Goal: Information Seeking & Learning: Check status

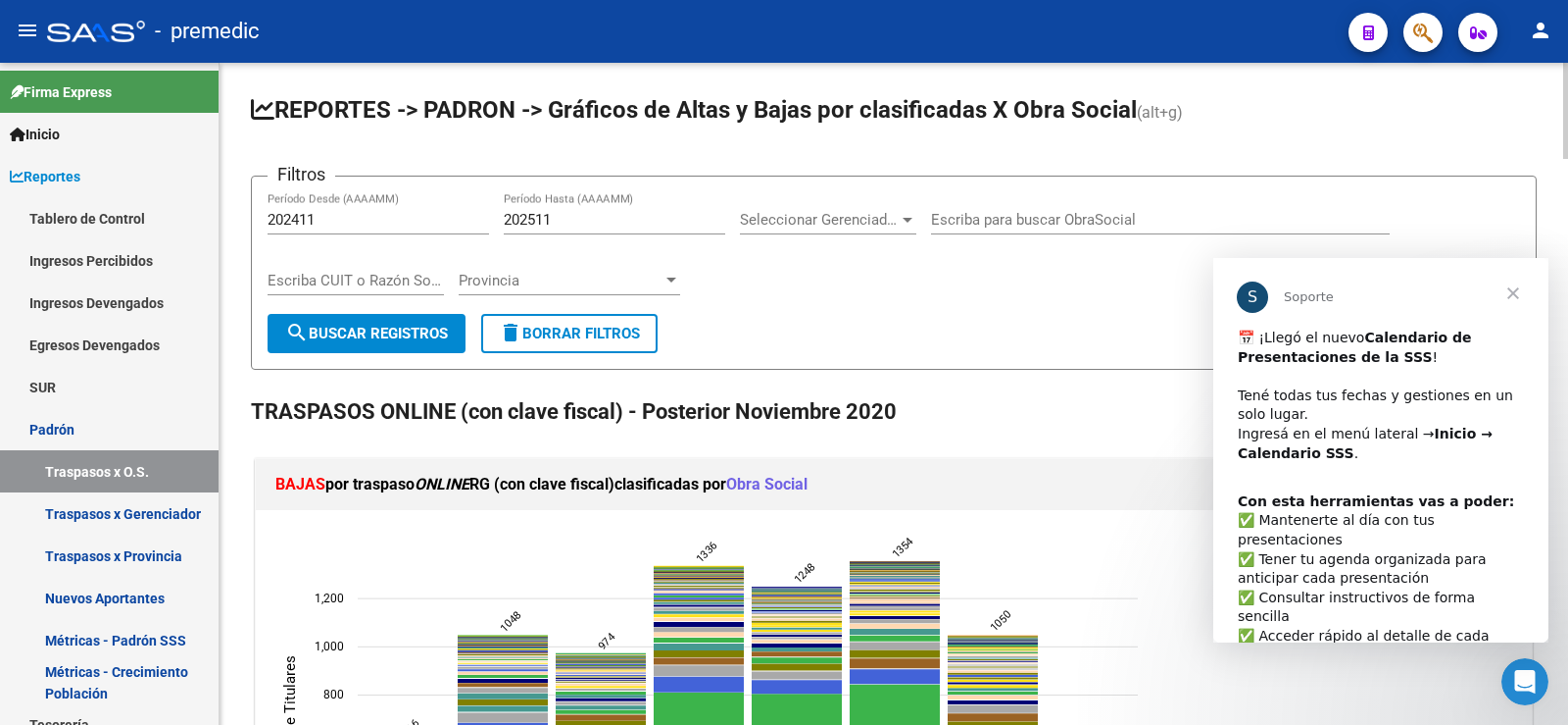
scroll to position [294, 0]
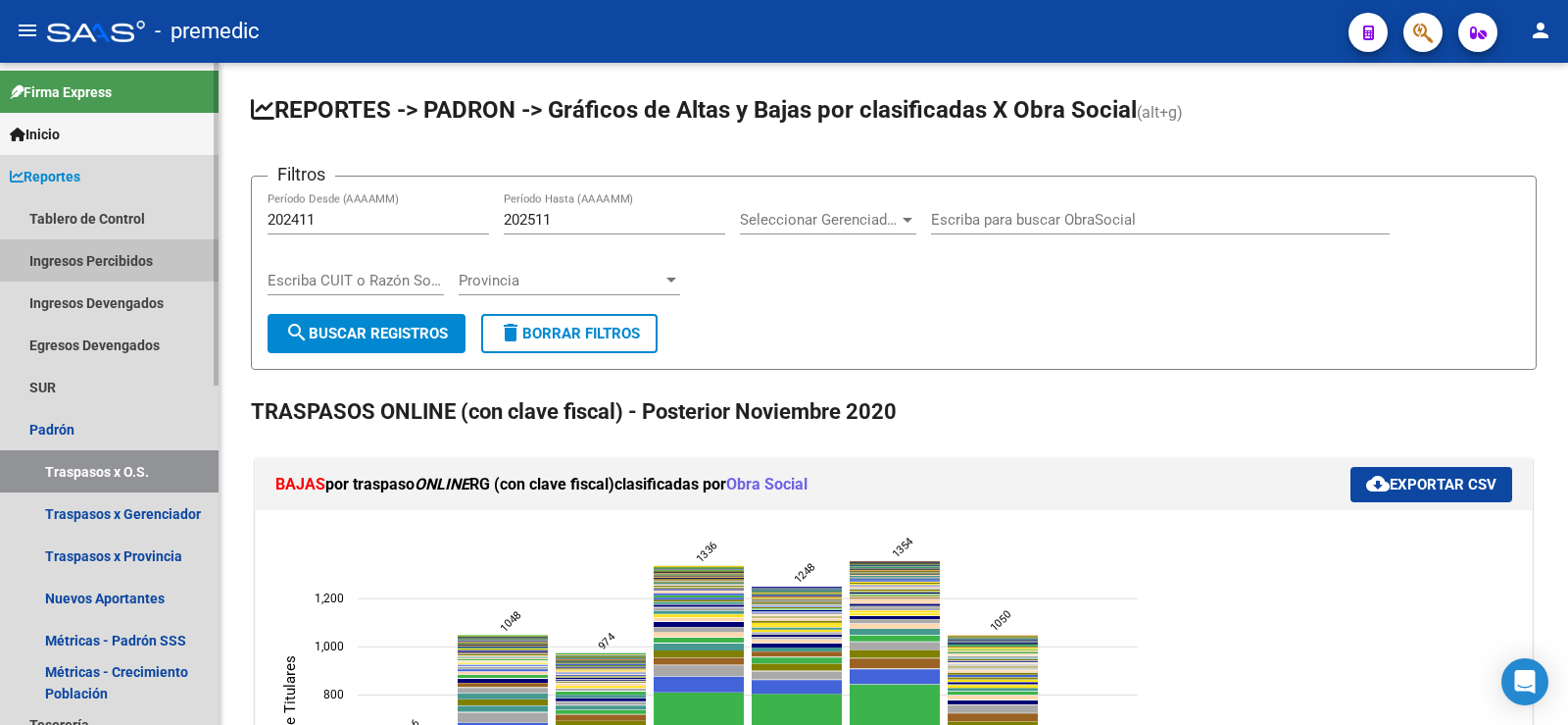
click at [120, 259] on link "Ingresos Percibidos" at bounding box center [109, 260] width 218 height 43
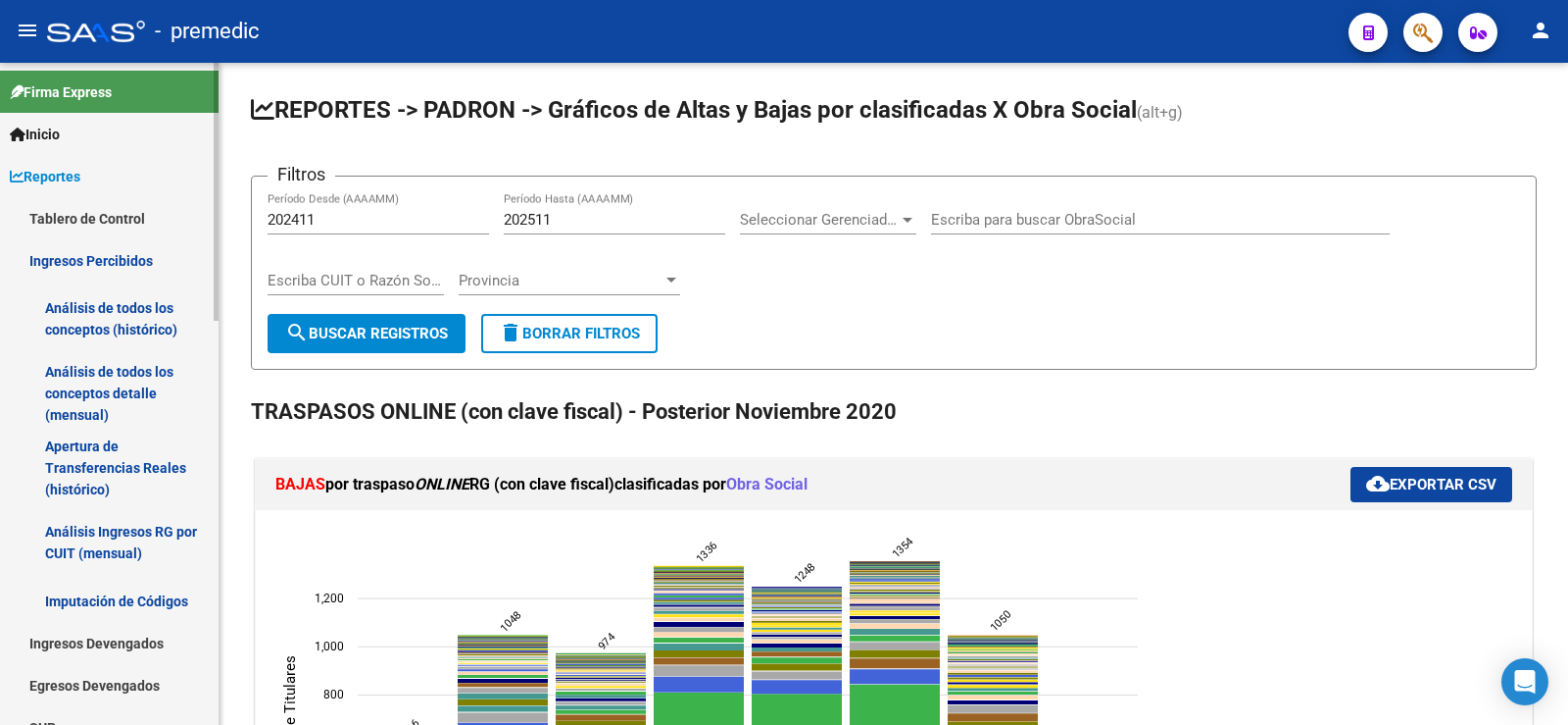
click at [142, 311] on link "Análisis de todos los conceptos (histórico)" at bounding box center [109, 318] width 218 height 74
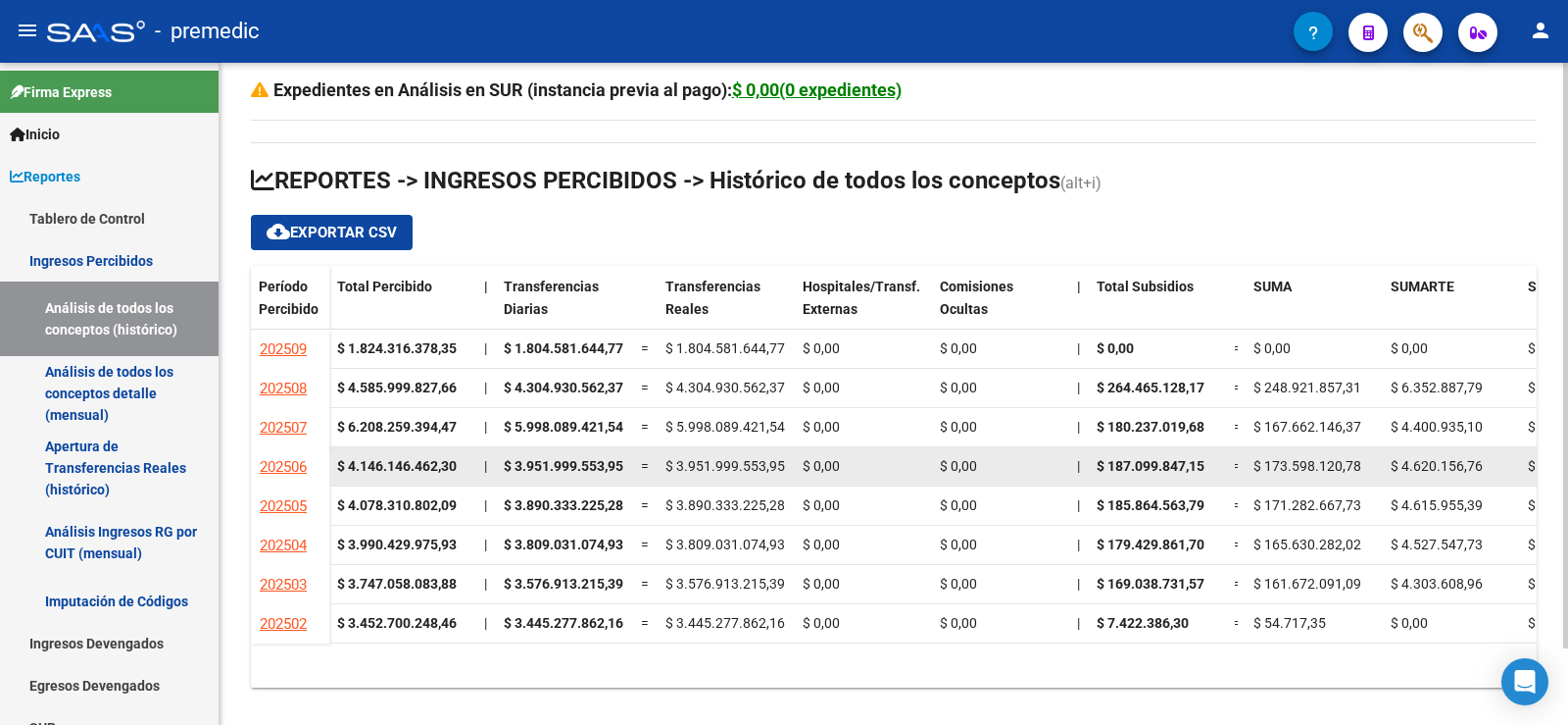
scroll to position [86, 0]
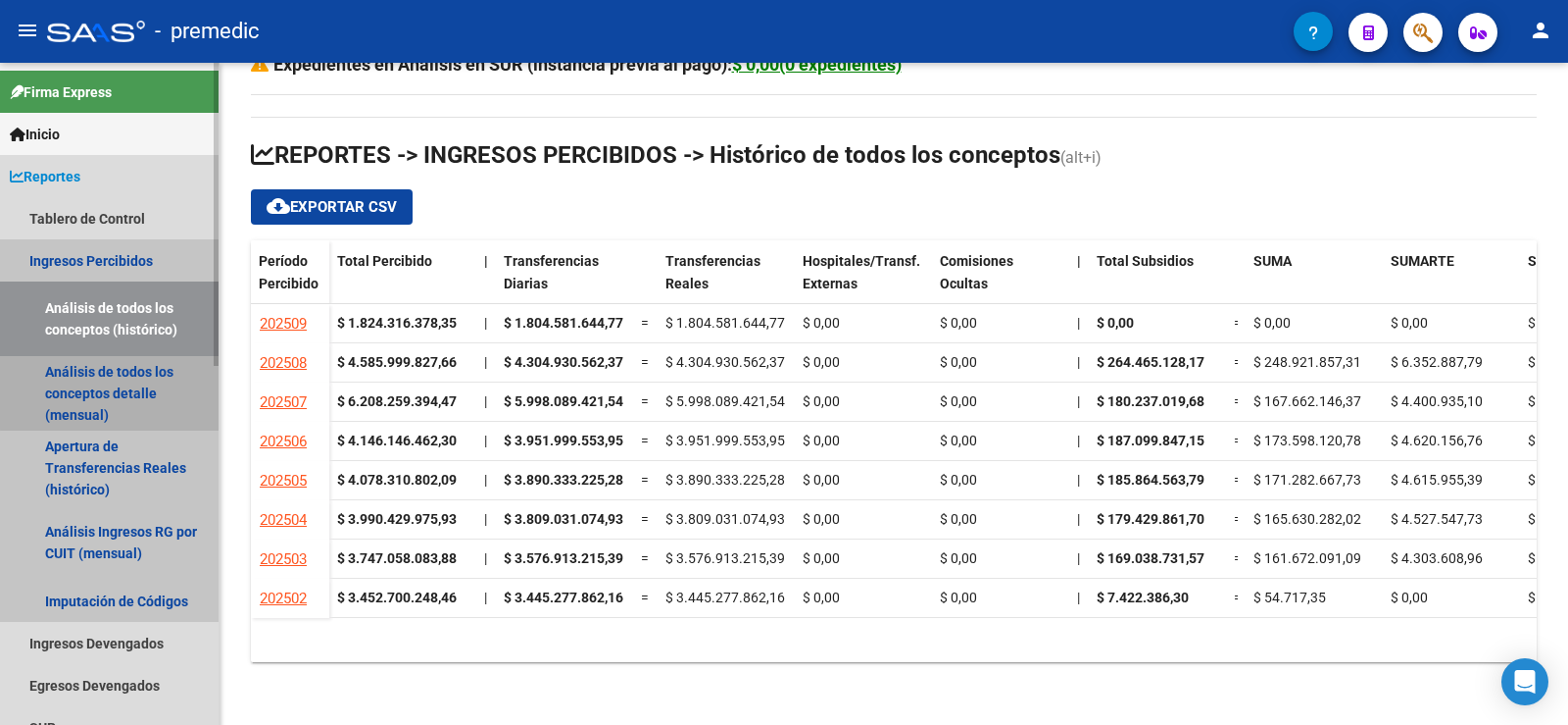
click at [131, 376] on link "Análisis de todos los conceptos detalle (mensual)" at bounding box center [109, 393] width 218 height 74
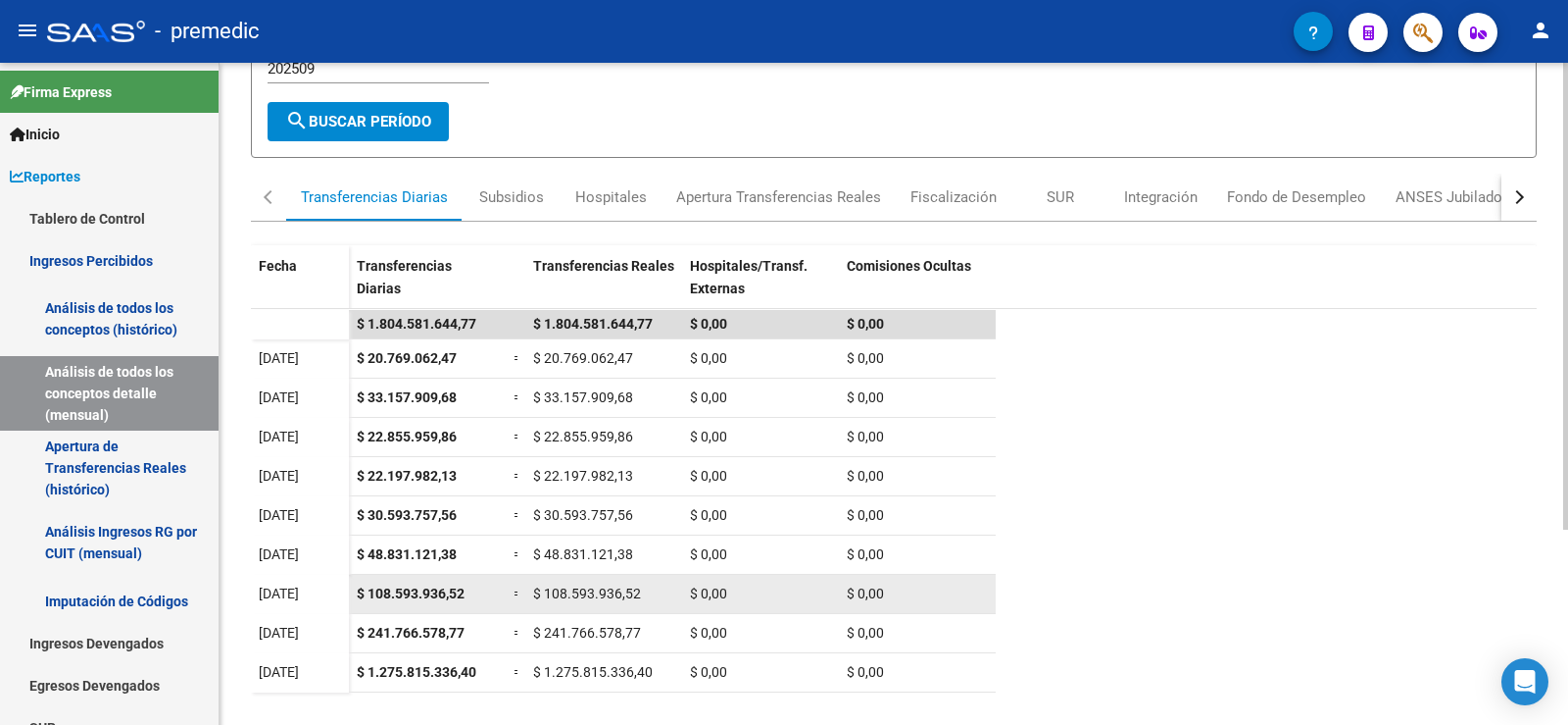
scroll to position [277, 0]
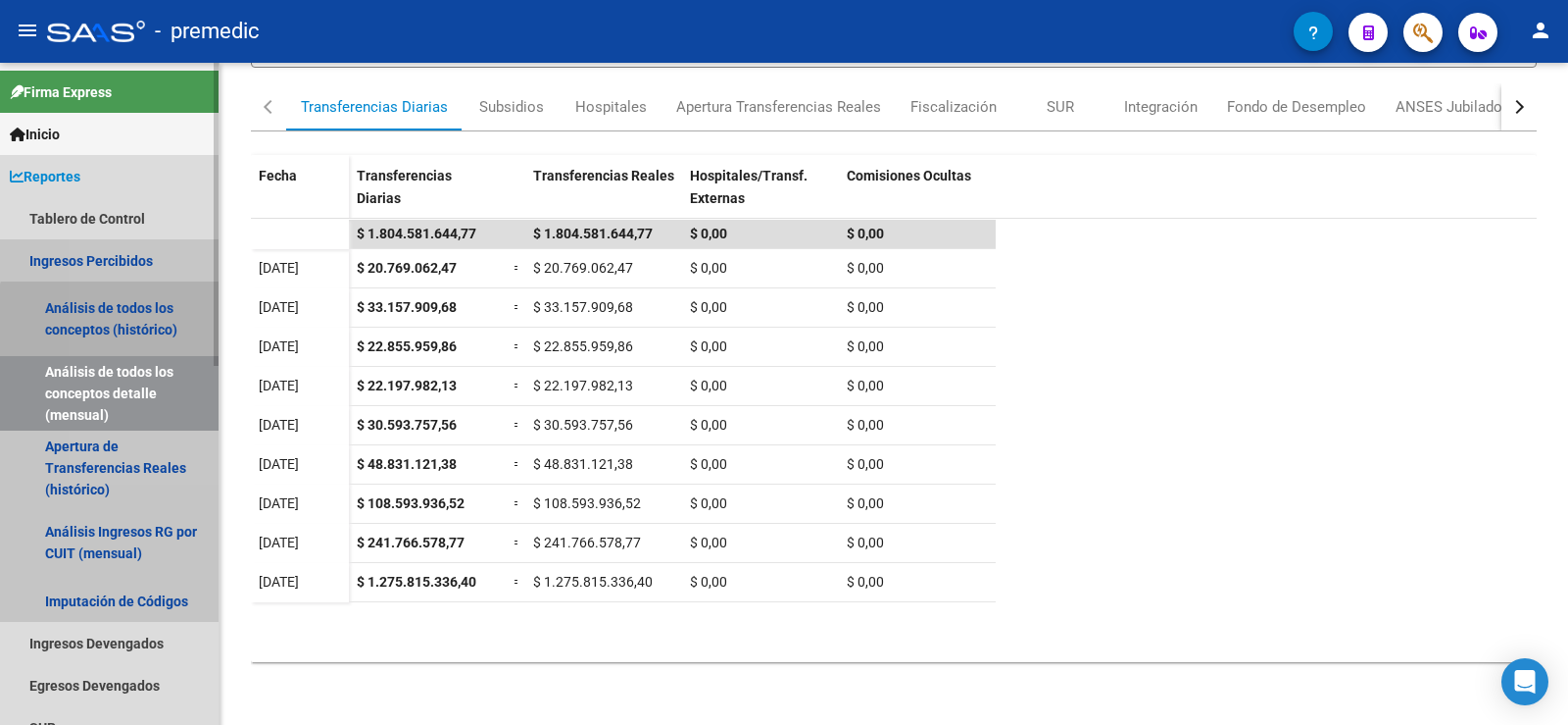
click at [156, 322] on link "Análisis de todos los conceptos (histórico)" at bounding box center [109, 318] width 218 height 74
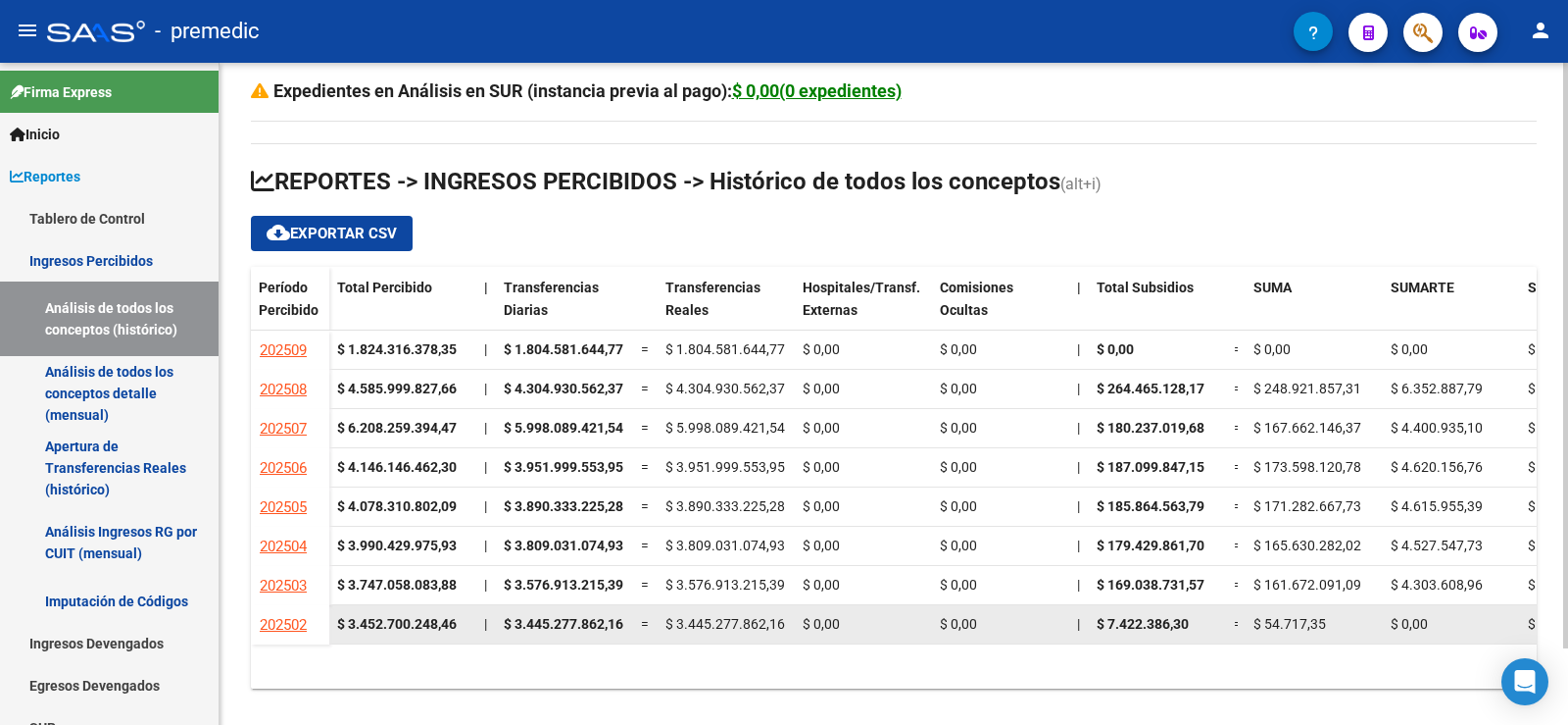
scroll to position [86, 0]
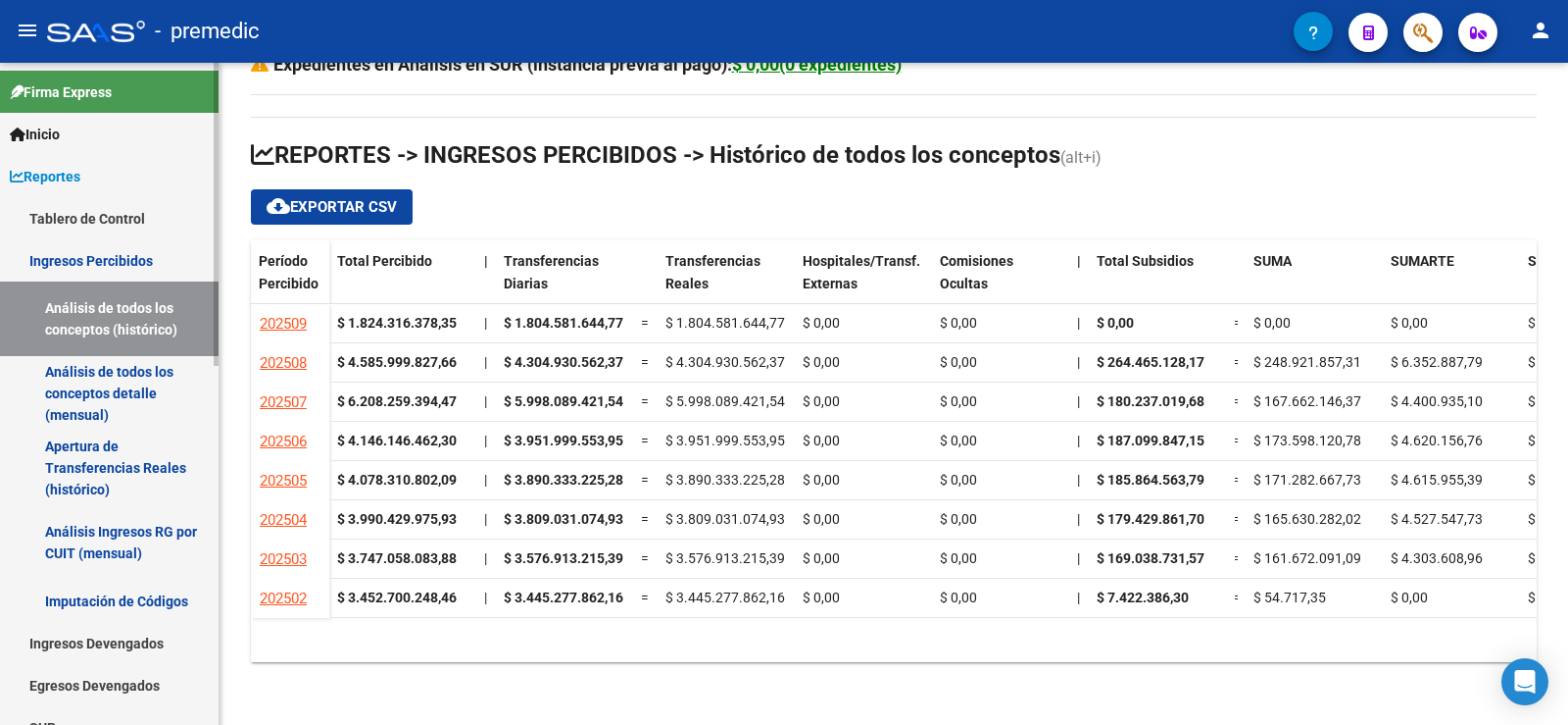
click at [126, 385] on link "Análisis de todos los conceptos detalle (mensual)" at bounding box center [109, 393] width 218 height 74
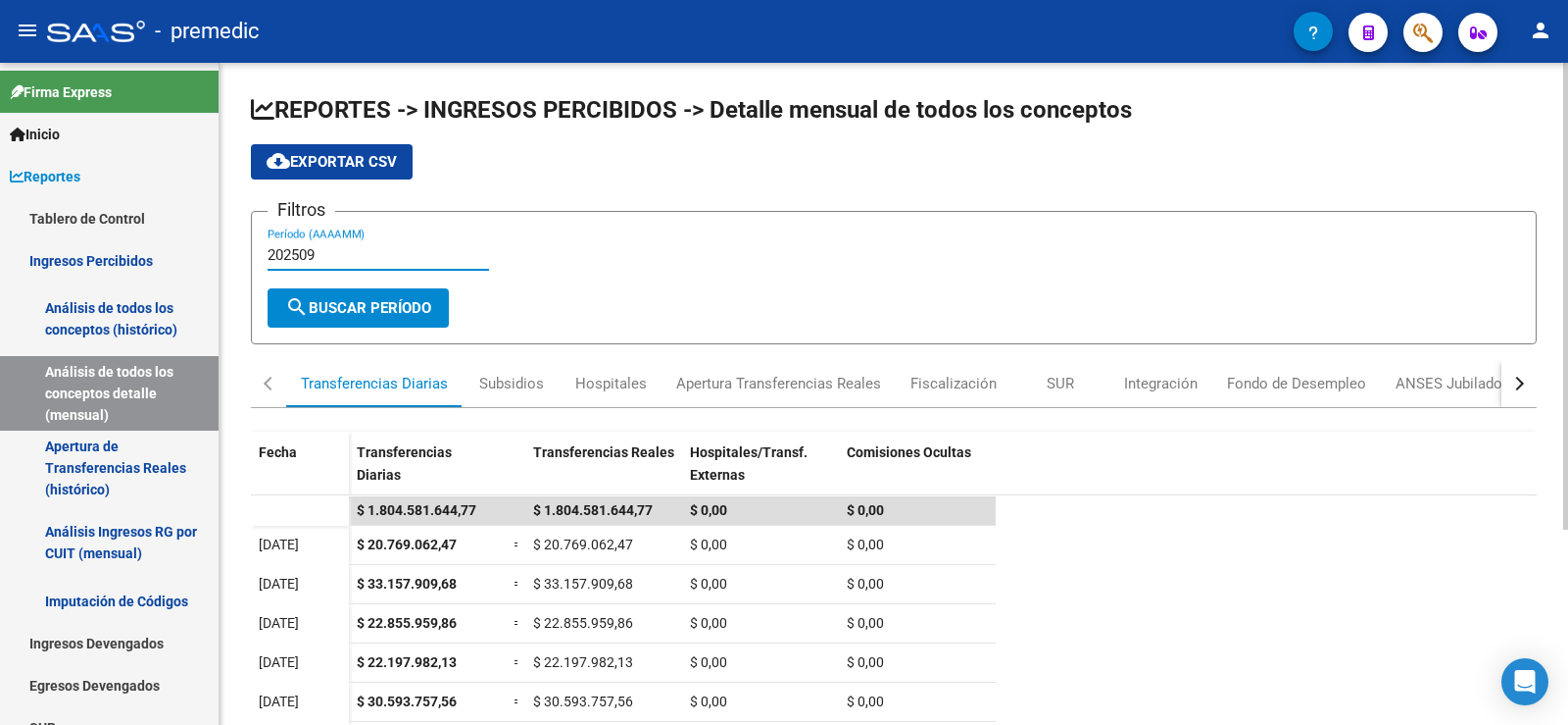
click at [396, 261] on input "202509" at bounding box center [379, 255] width 221 height 18
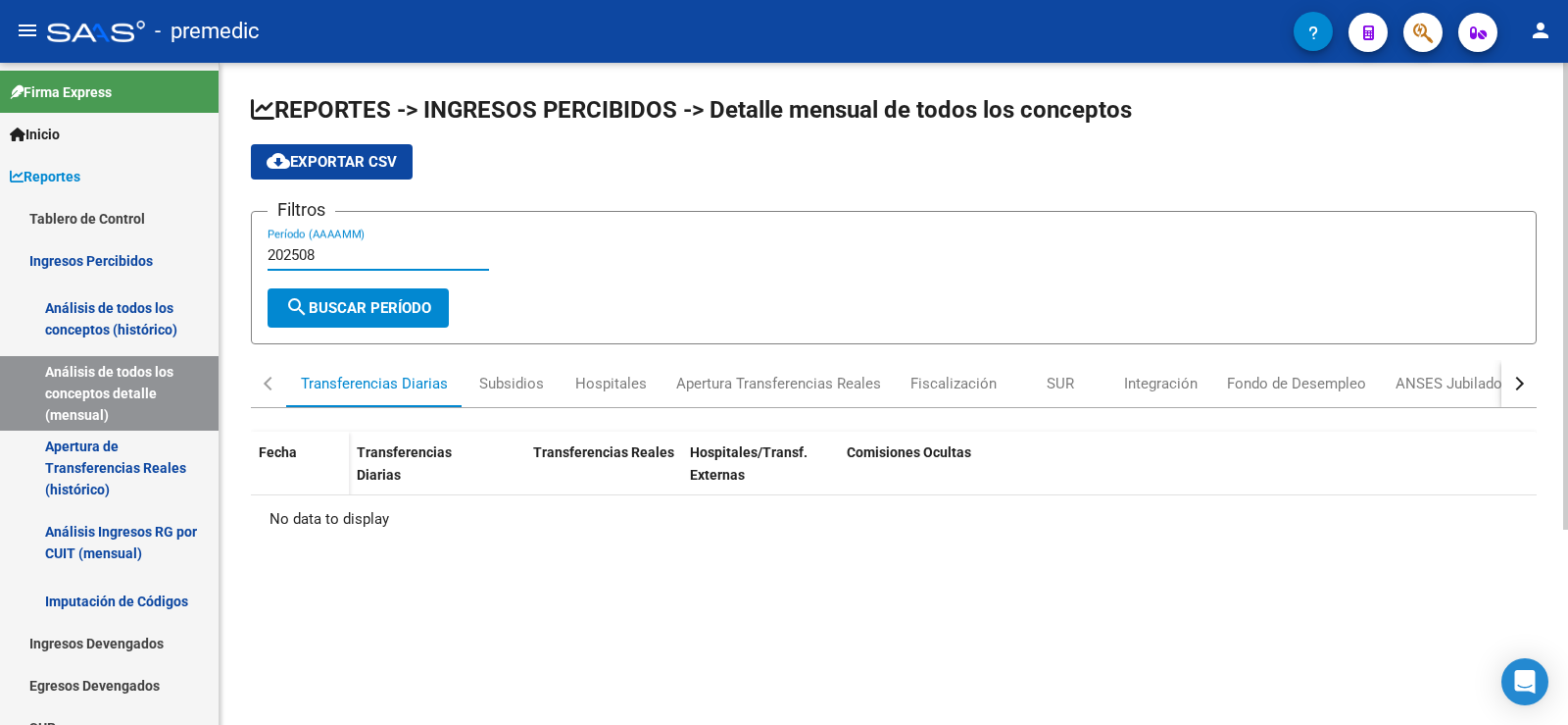
type input "202508"
click at [367, 309] on span "search Buscar Período" at bounding box center [359, 308] width 146 height 18
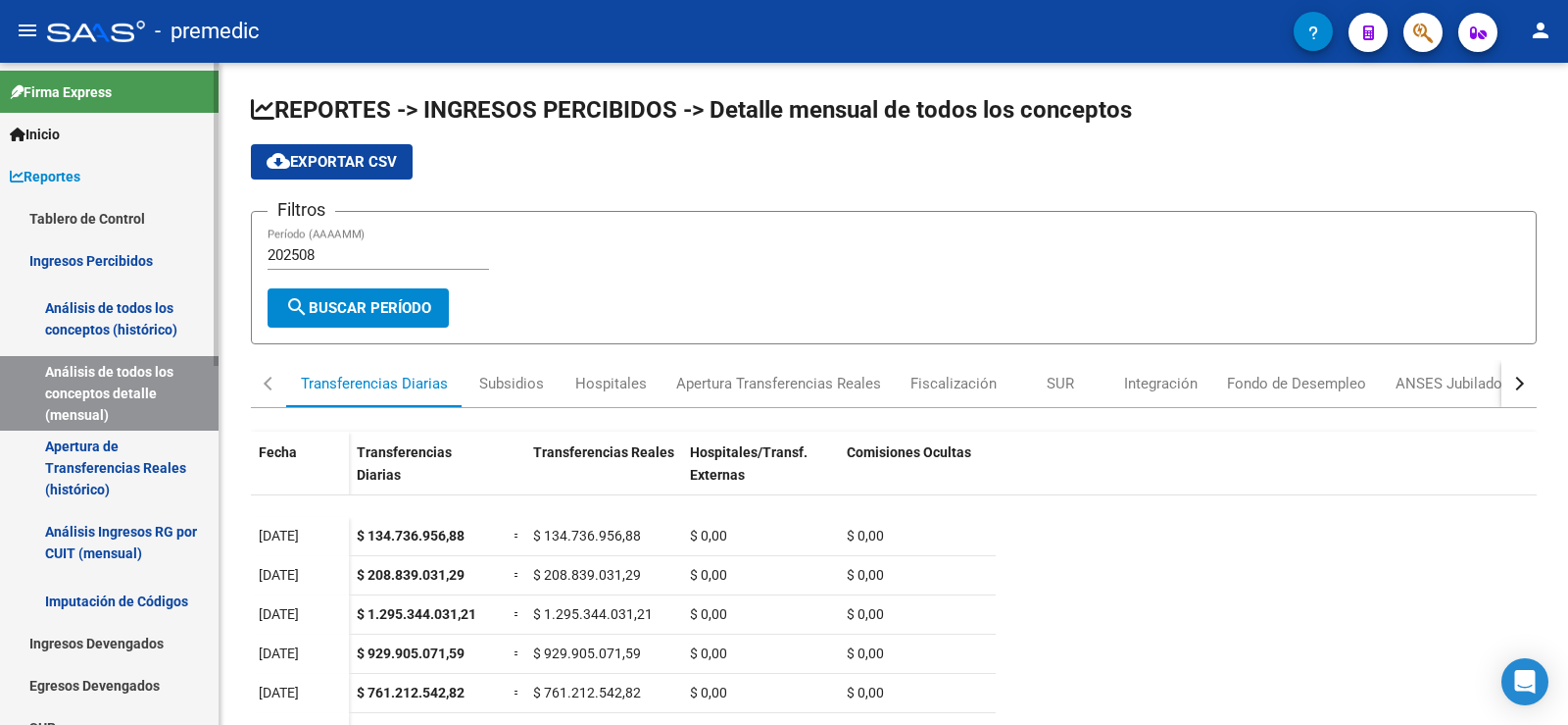
click at [132, 316] on link "Análisis de todos los conceptos (histórico)" at bounding box center [109, 318] width 218 height 74
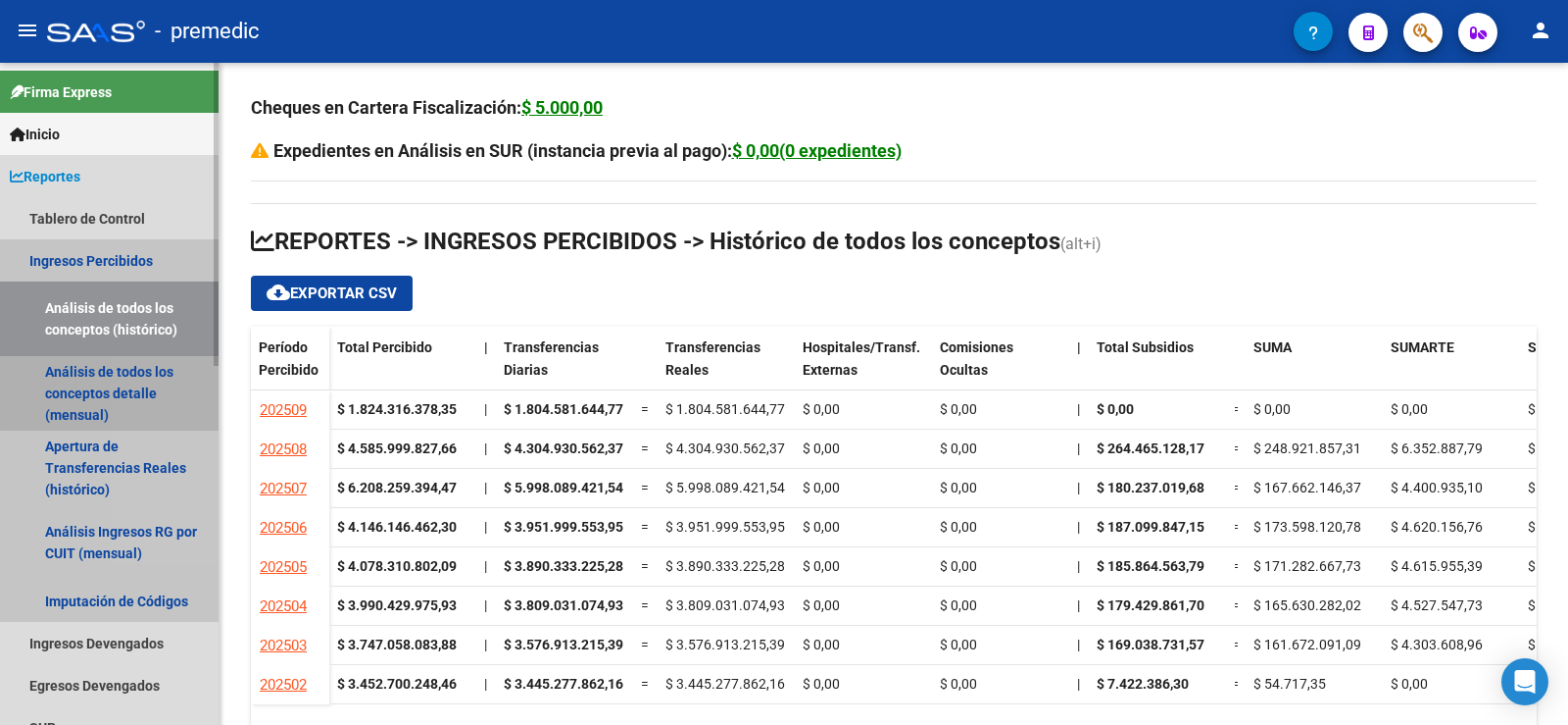
click at [166, 369] on link "Análisis de todos los conceptos detalle (mensual)" at bounding box center [109, 393] width 218 height 74
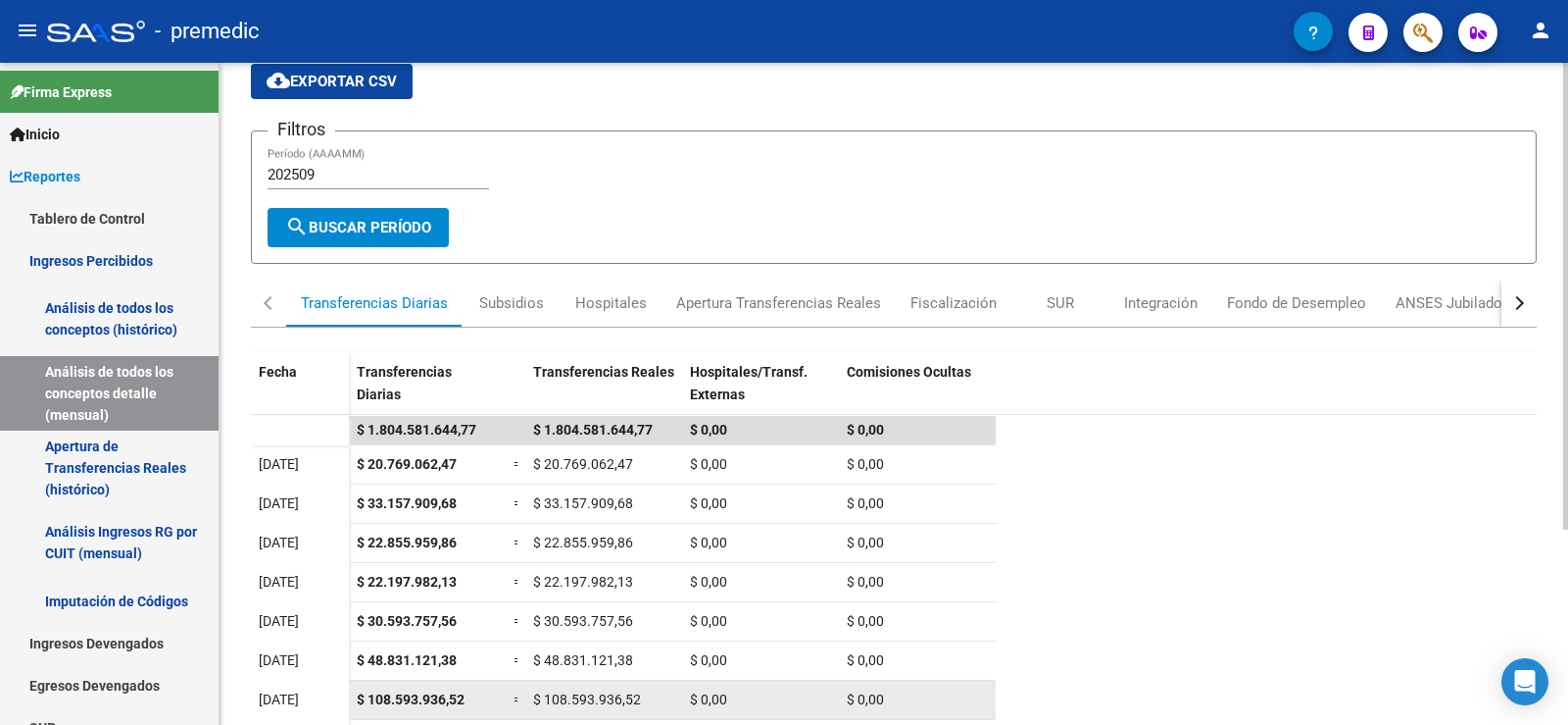
scroll to position [196, 0]
